Goal: Transaction & Acquisition: Purchase product/service

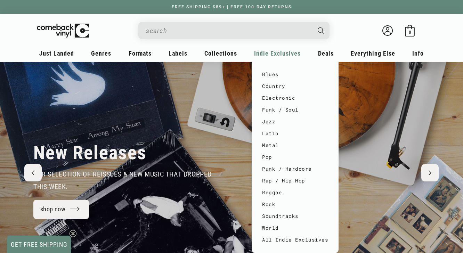
click at [74, 56] on span "Indie Exclusives" at bounding box center [56, 53] width 35 height 7
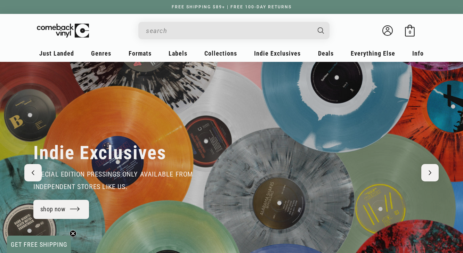
click at [206, 30] on input "Search" at bounding box center [228, 31] width 165 height 14
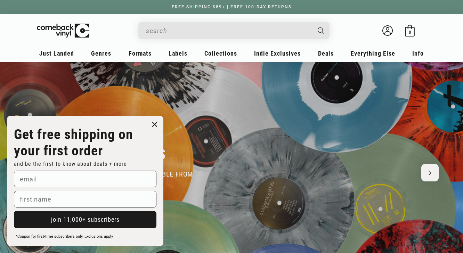
click at [166, 30] on input "Search" at bounding box center [228, 31] width 165 height 14
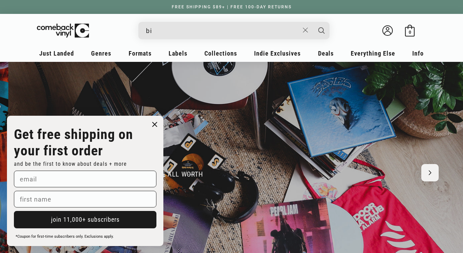
scroll to position [0, 926]
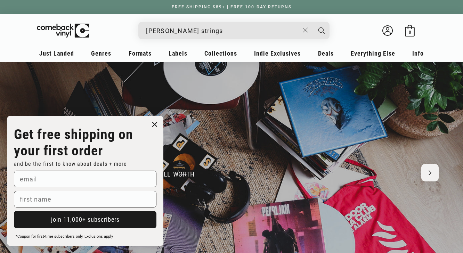
type input "billy strings"
click at [313, 22] on button "Search" at bounding box center [321, 30] width 17 height 17
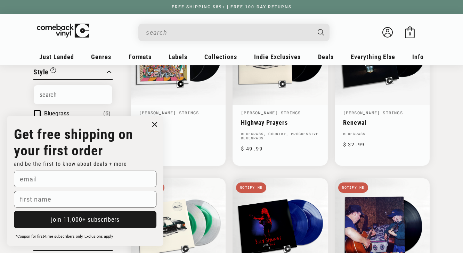
scroll to position [142, 0]
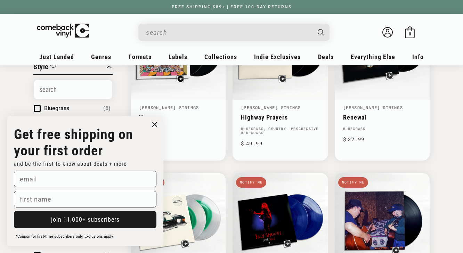
click at [156, 128] on circle "Close dialog" at bounding box center [155, 125] width 10 height 10
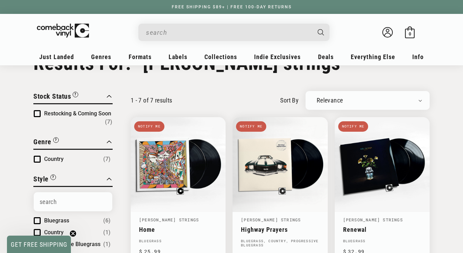
scroll to position [0, 0]
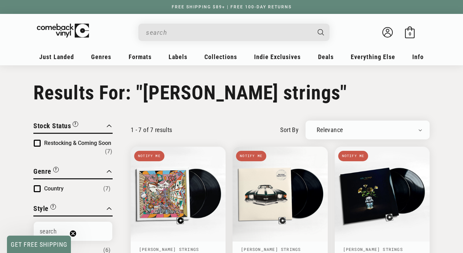
click at [206, 32] on input "Search" at bounding box center [228, 32] width 165 height 14
type input "wood brothers"
click at [313, 24] on button "Search" at bounding box center [321, 32] width 17 height 17
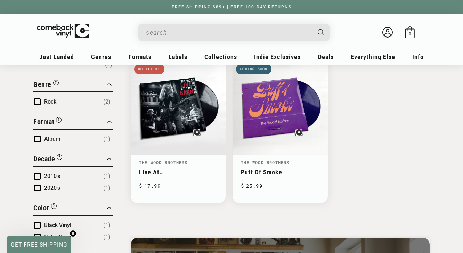
scroll to position [87, 0]
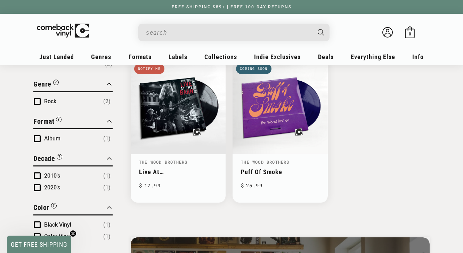
type input "wood brothers"
